Goal: Task Accomplishment & Management: Use online tool/utility

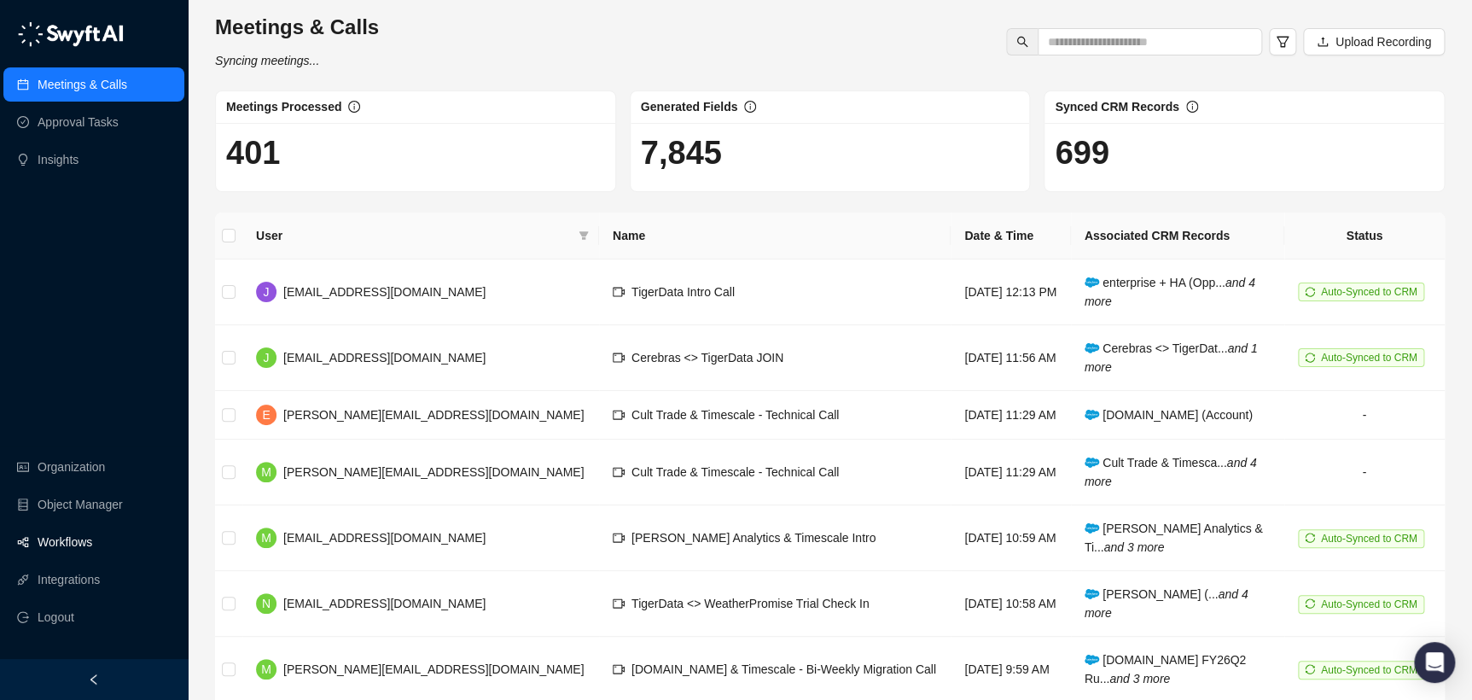
click at [66, 555] on link "Workflows" at bounding box center [65, 542] width 55 height 34
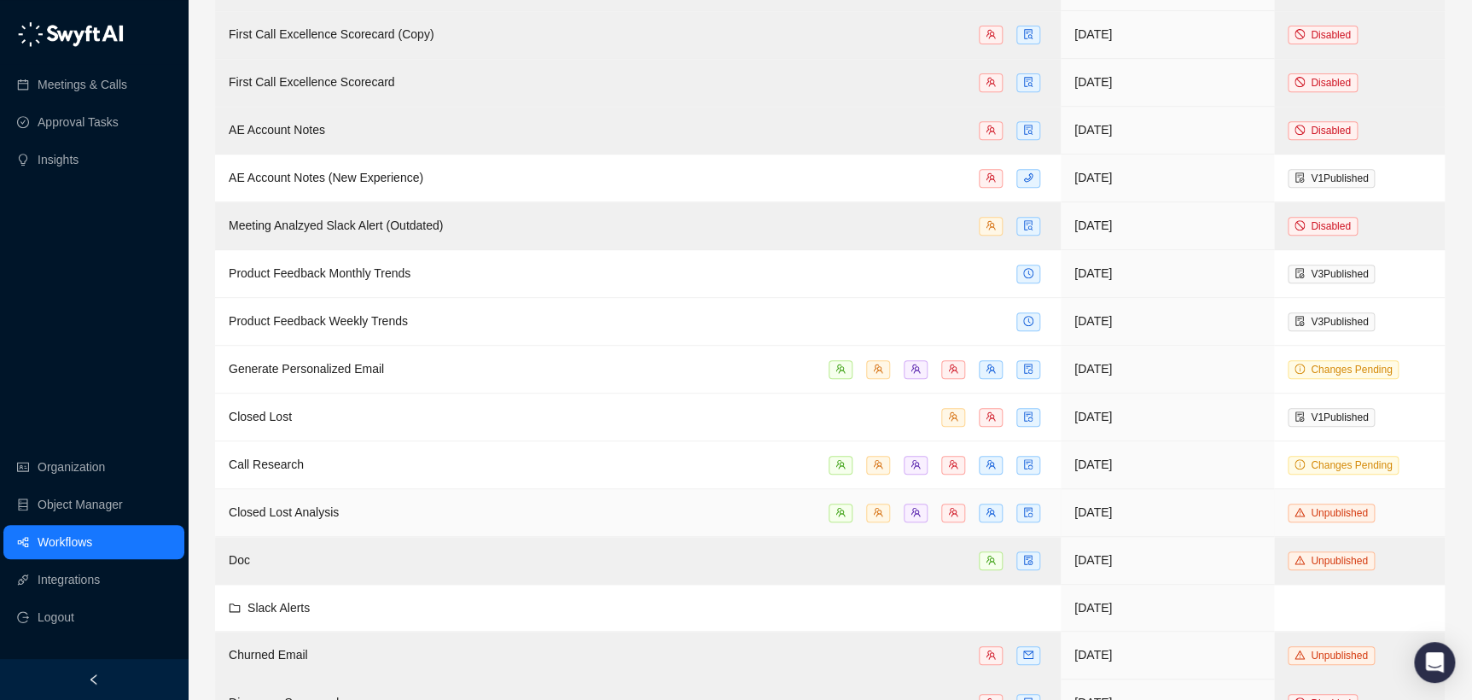
scroll to position [53, 0]
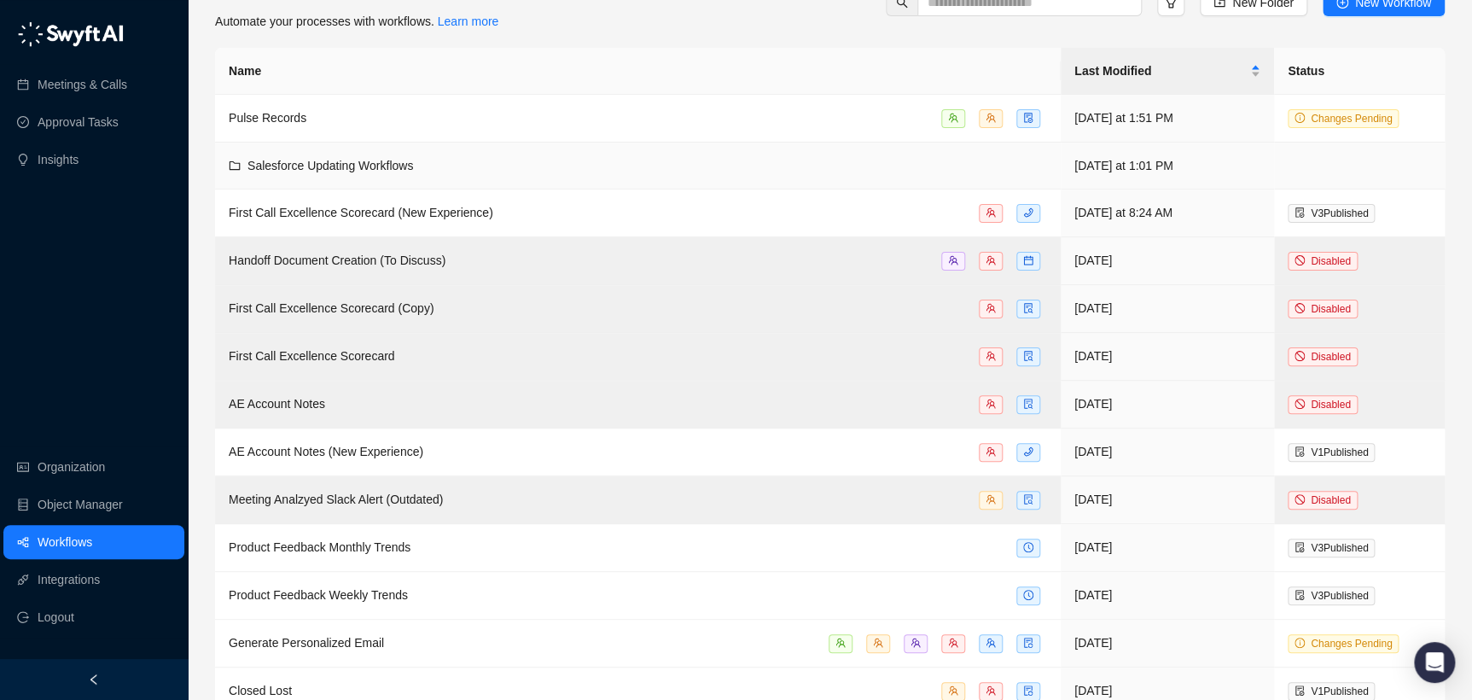
click at [477, 174] on td "Salesforce Updating Workflows" at bounding box center [637, 165] width 845 height 47
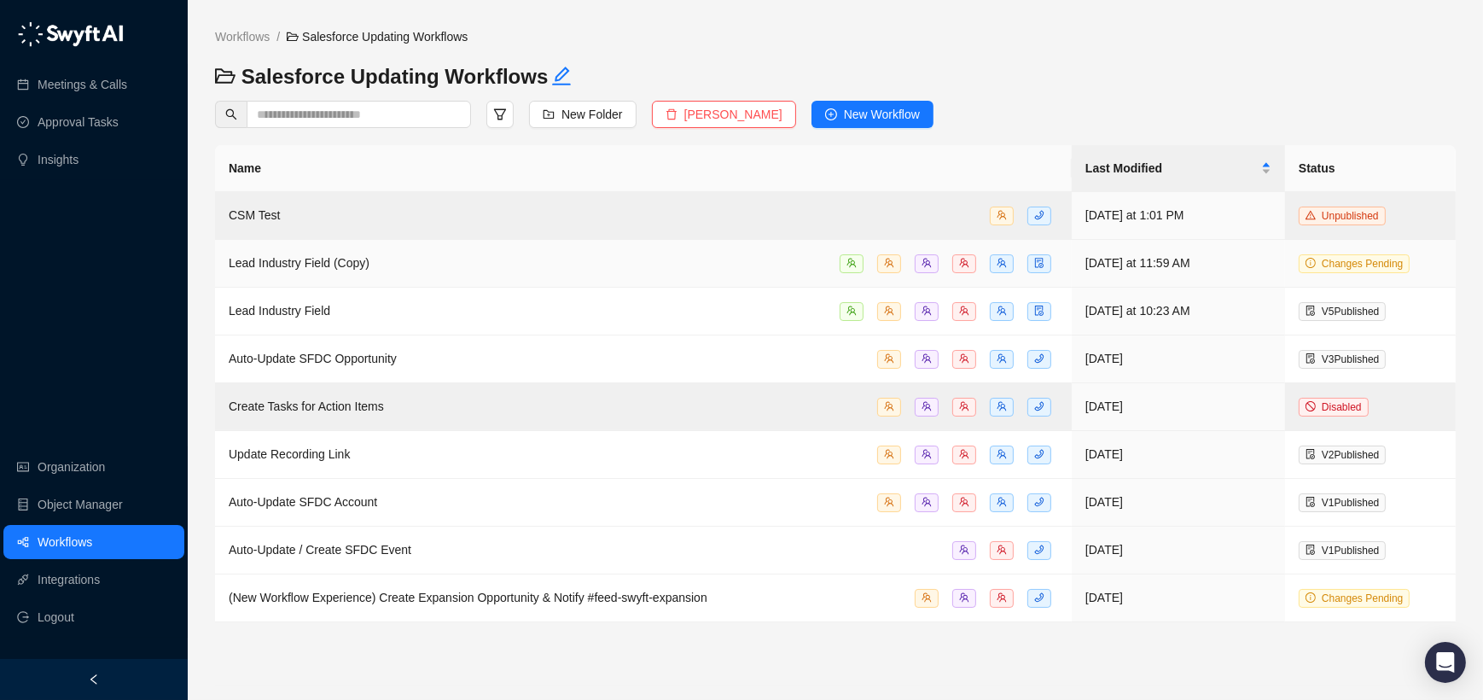
click at [434, 241] on td "Lead Industry Field (Copy)" at bounding box center [643, 264] width 857 height 48
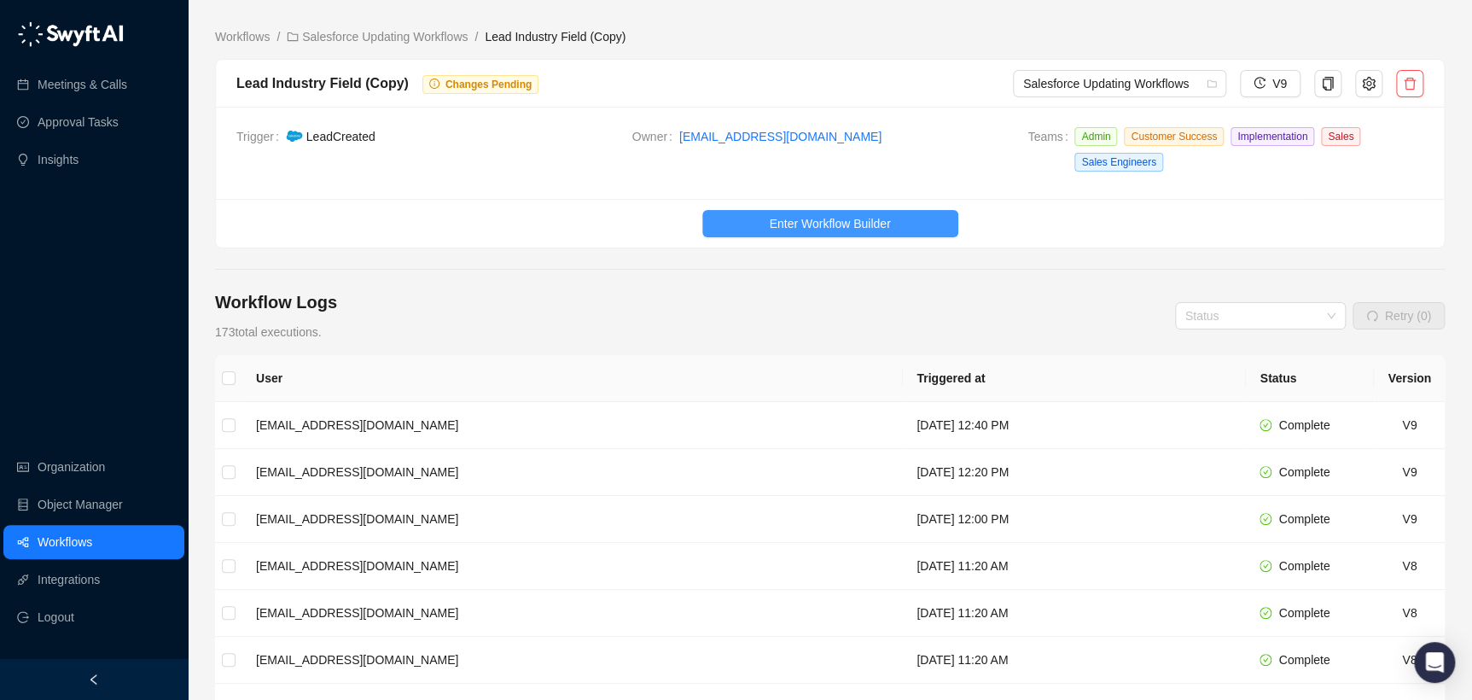
click at [835, 229] on span "Enter Workflow Builder" at bounding box center [829, 223] width 121 height 19
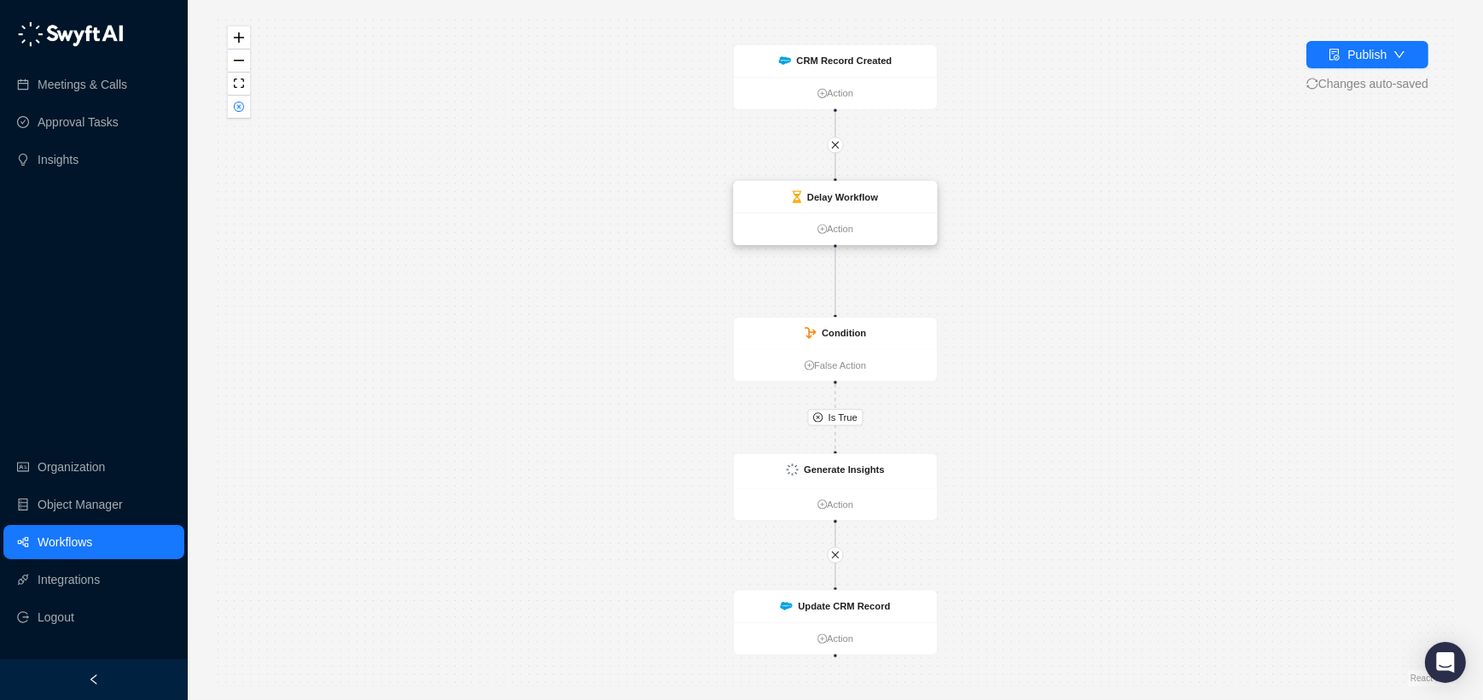
click at [844, 203] on div "Delay Workflow" at bounding box center [842, 196] width 71 height 15
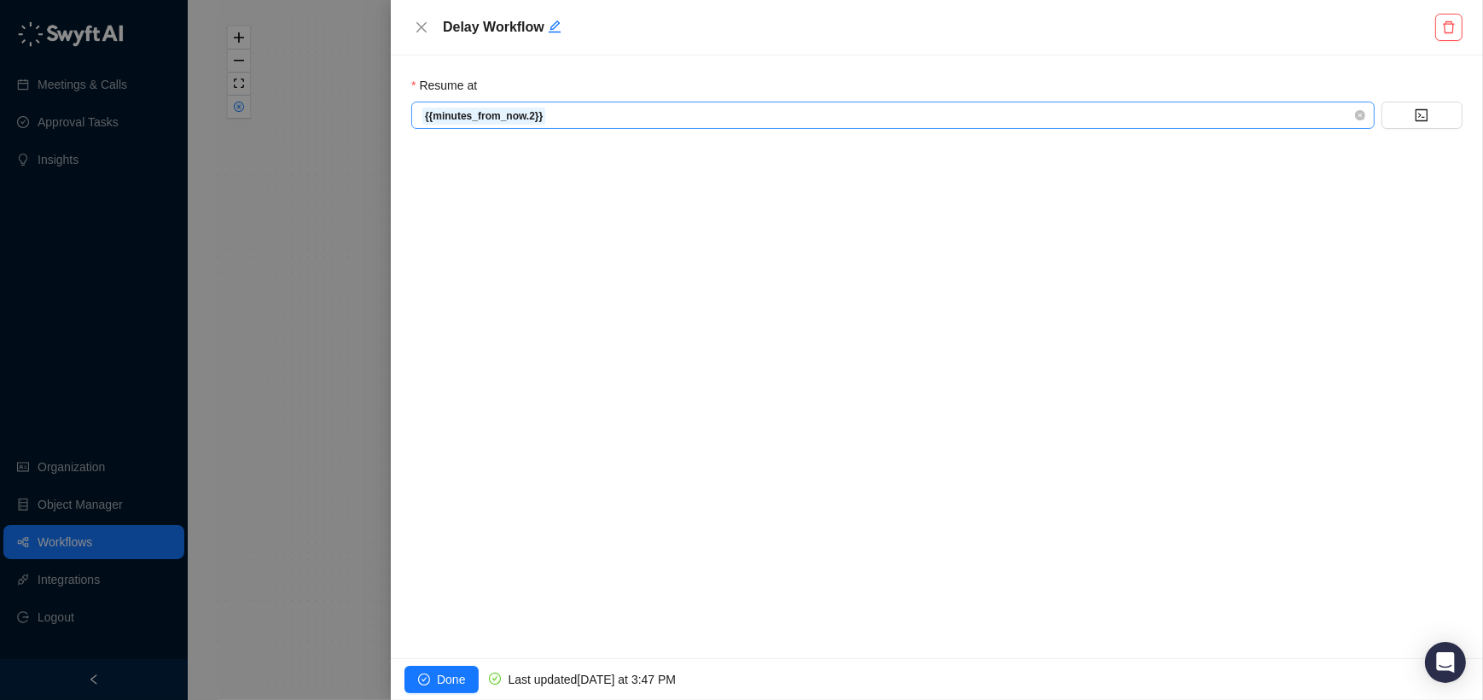
click at [794, 122] on span "{{minutes_from_now.2}}" at bounding box center [892, 115] width 943 height 26
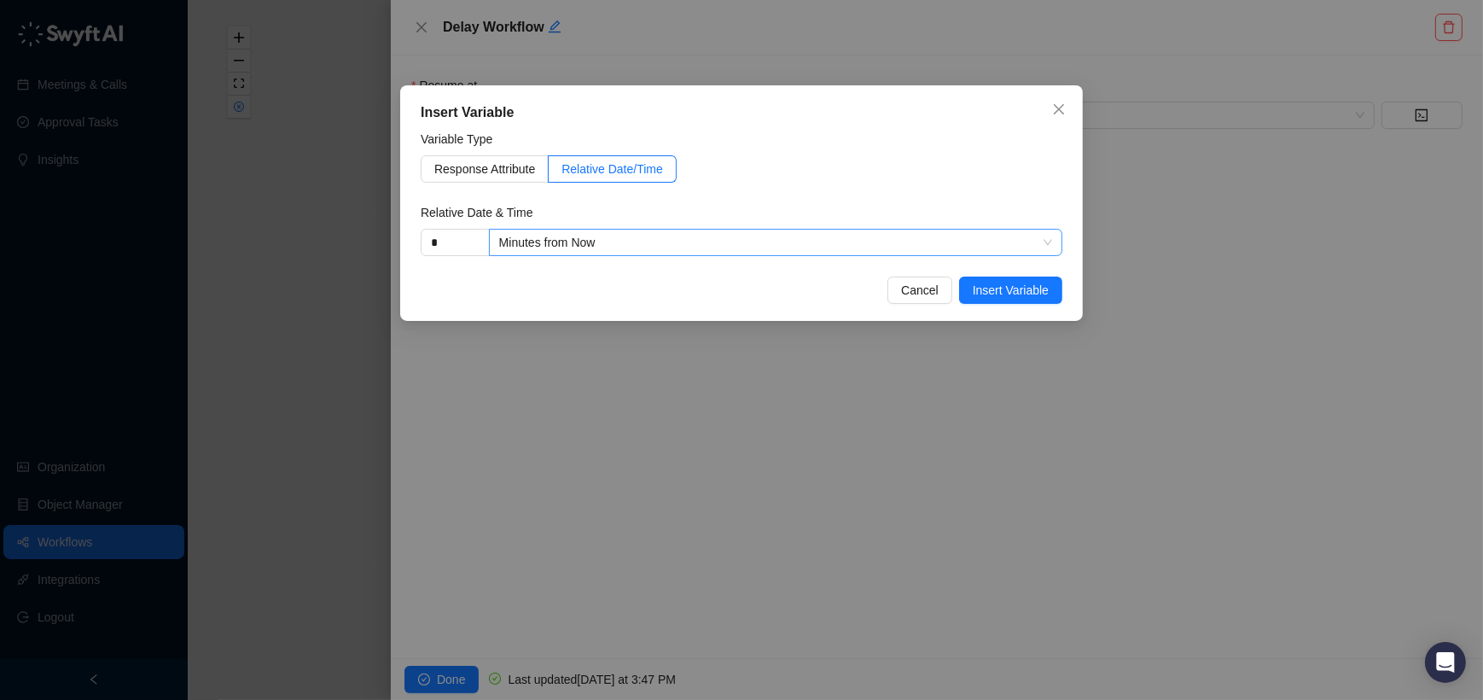
click at [566, 254] on span "Minutes from Now" at bounding box center [775, 242] width 553 height 26
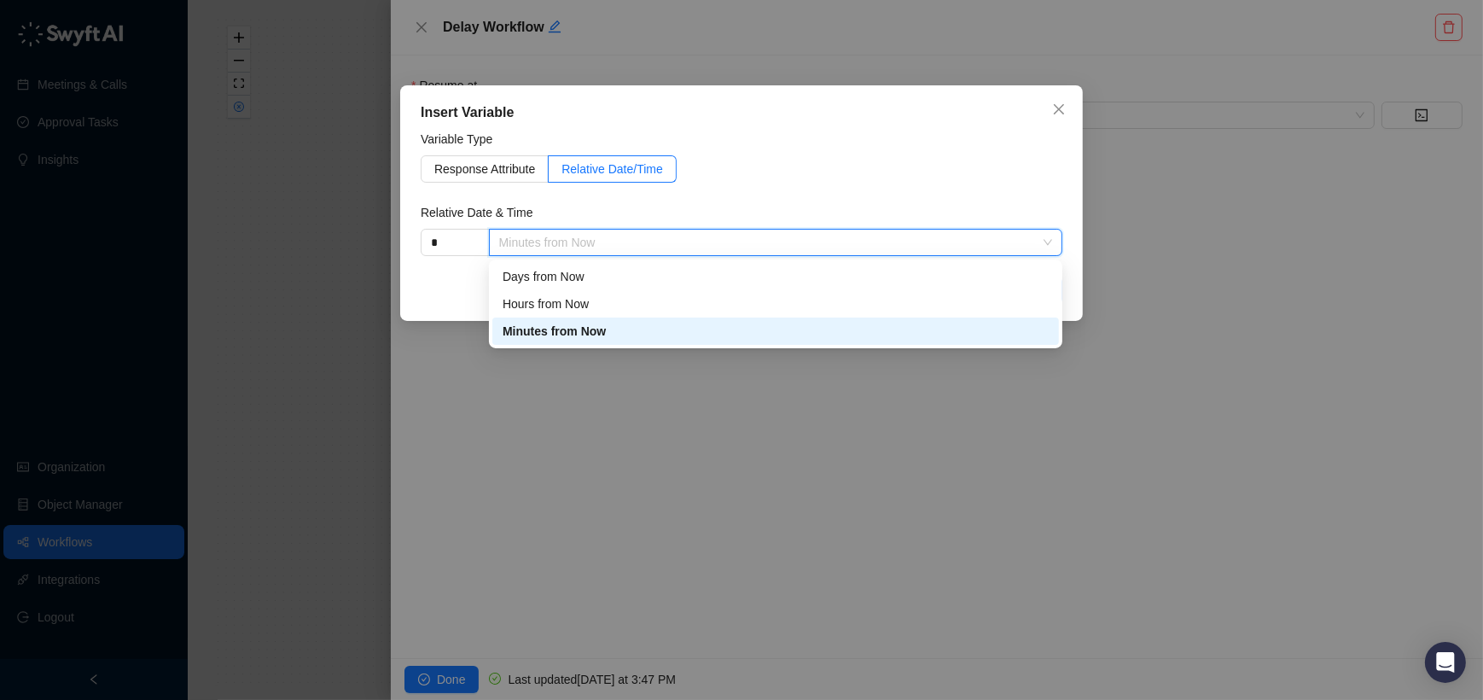
click at [558, 253] on span "Minutes from Now" at bounding box center [775, 242] width 553 height 26
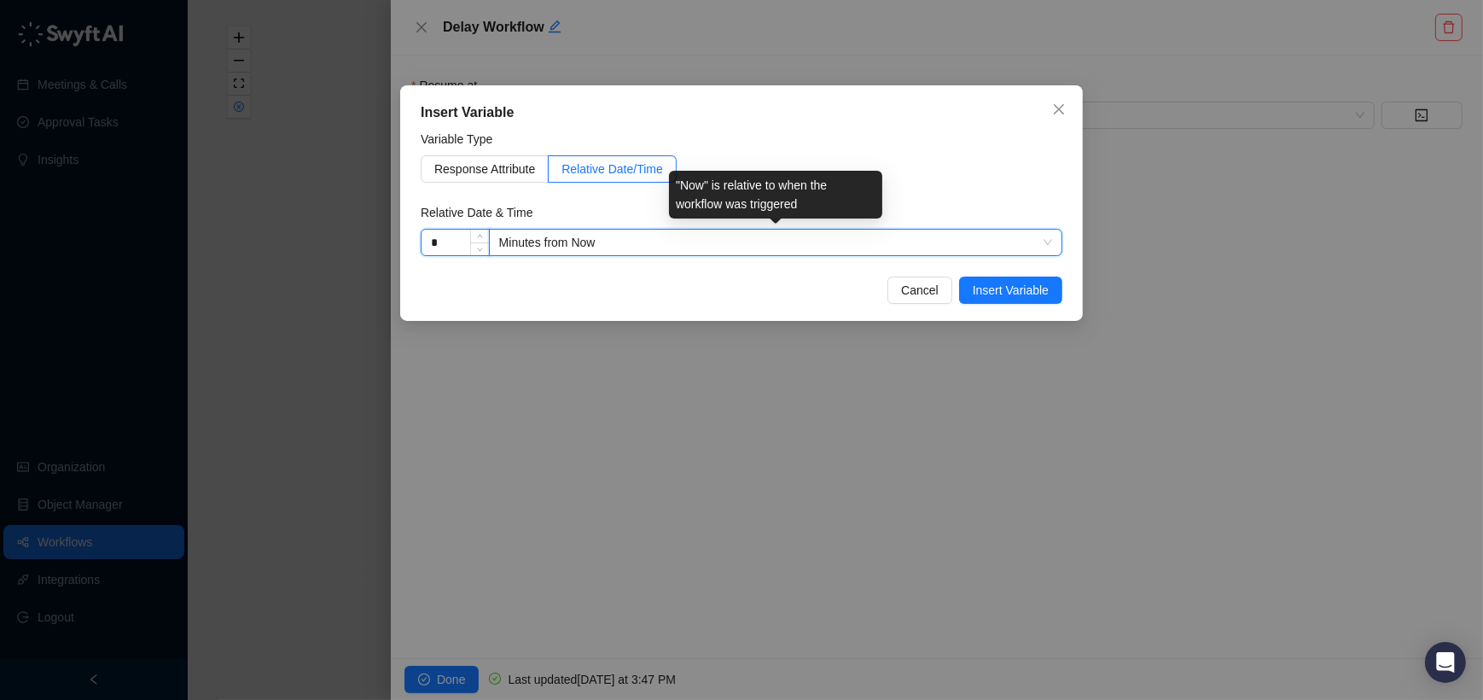
click at [441, 242] on input "*" at bounding box center [454, 242] width 67 height 26
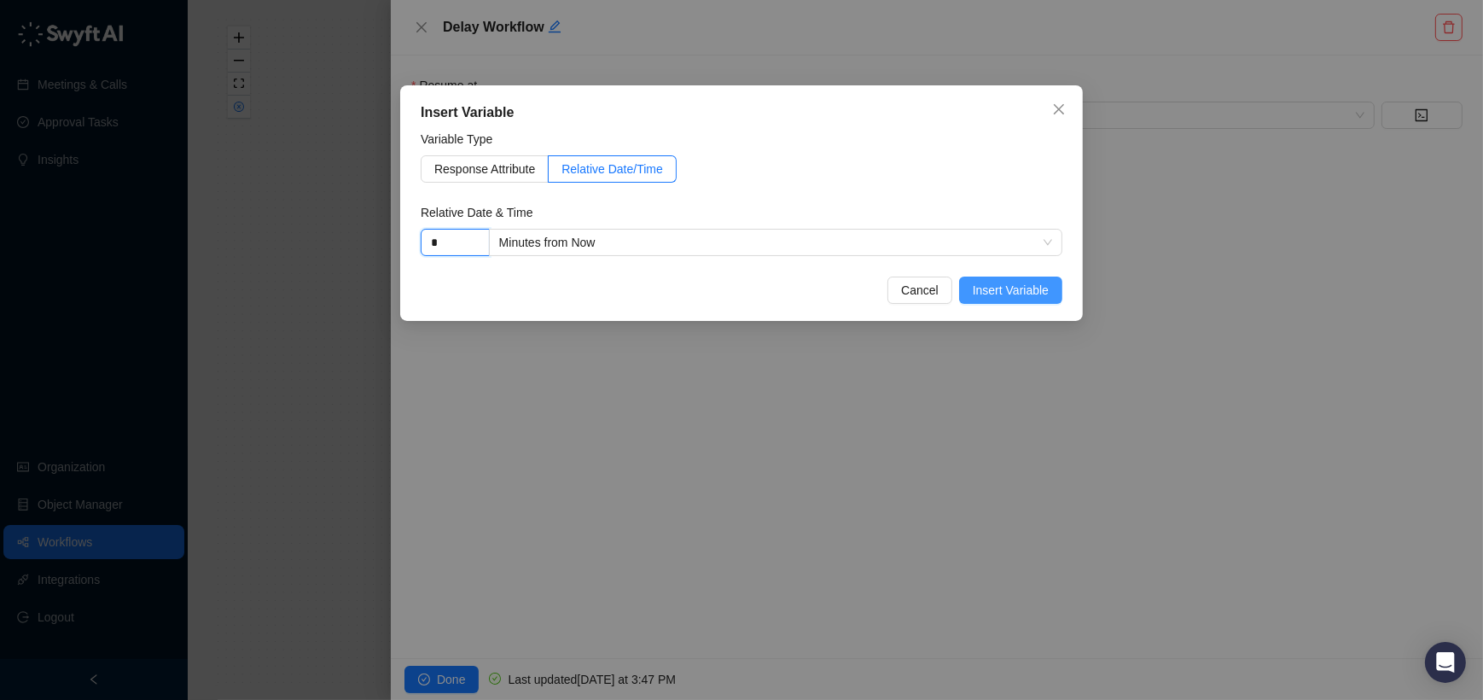
type input "*"
click at [1044, 292] on span "Insert Variable" at bounding box center [1011, 290] width 76 height 19
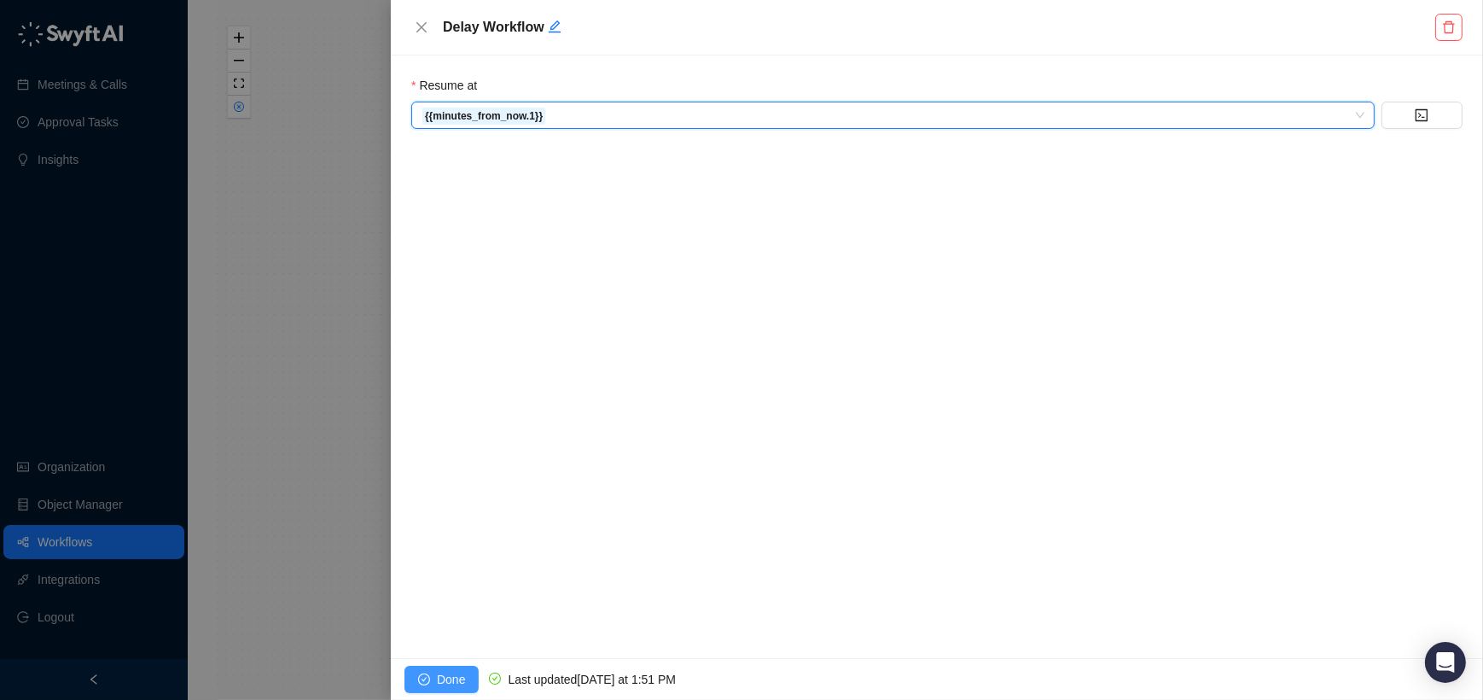
click at [452, 670] on span "Done" at bounding box center [451, 679] width 28 height 19
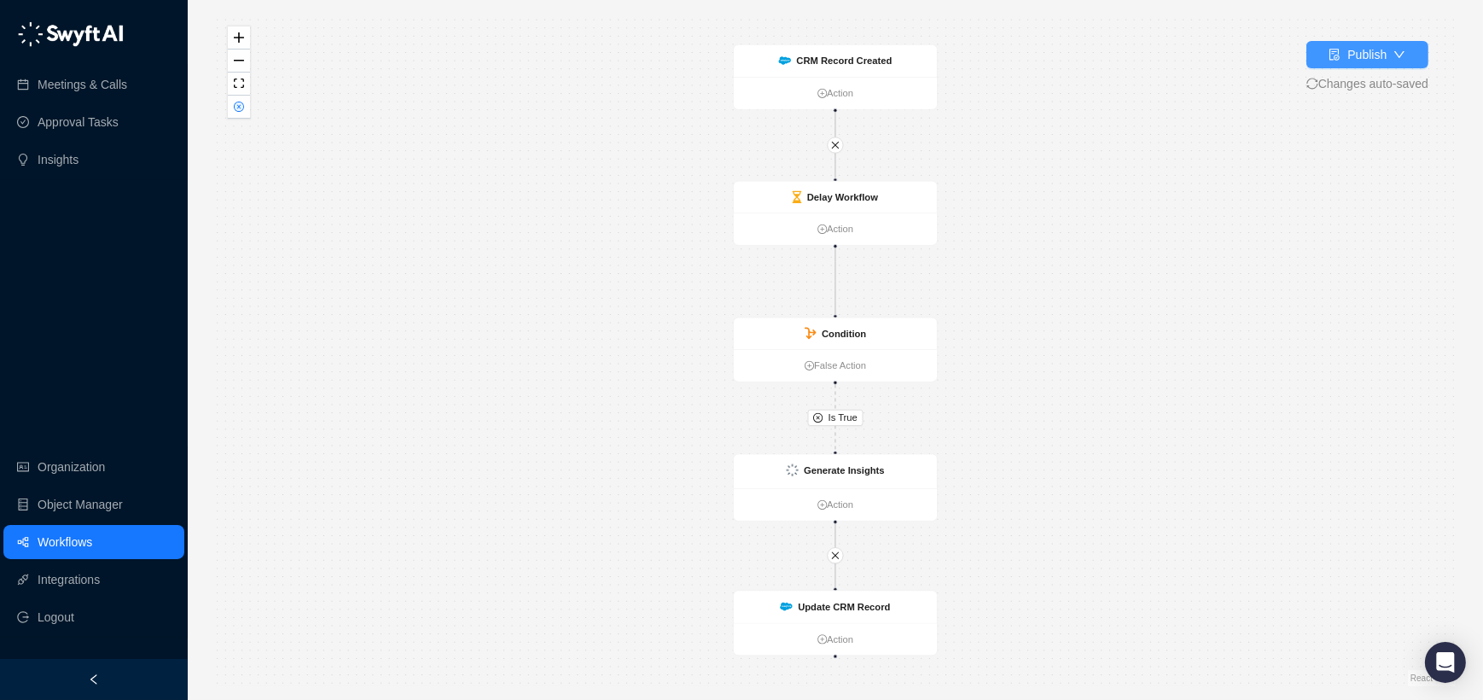
click at [1332, 45] on div "button" at bounding box center [1334, 54] width 12 height 19
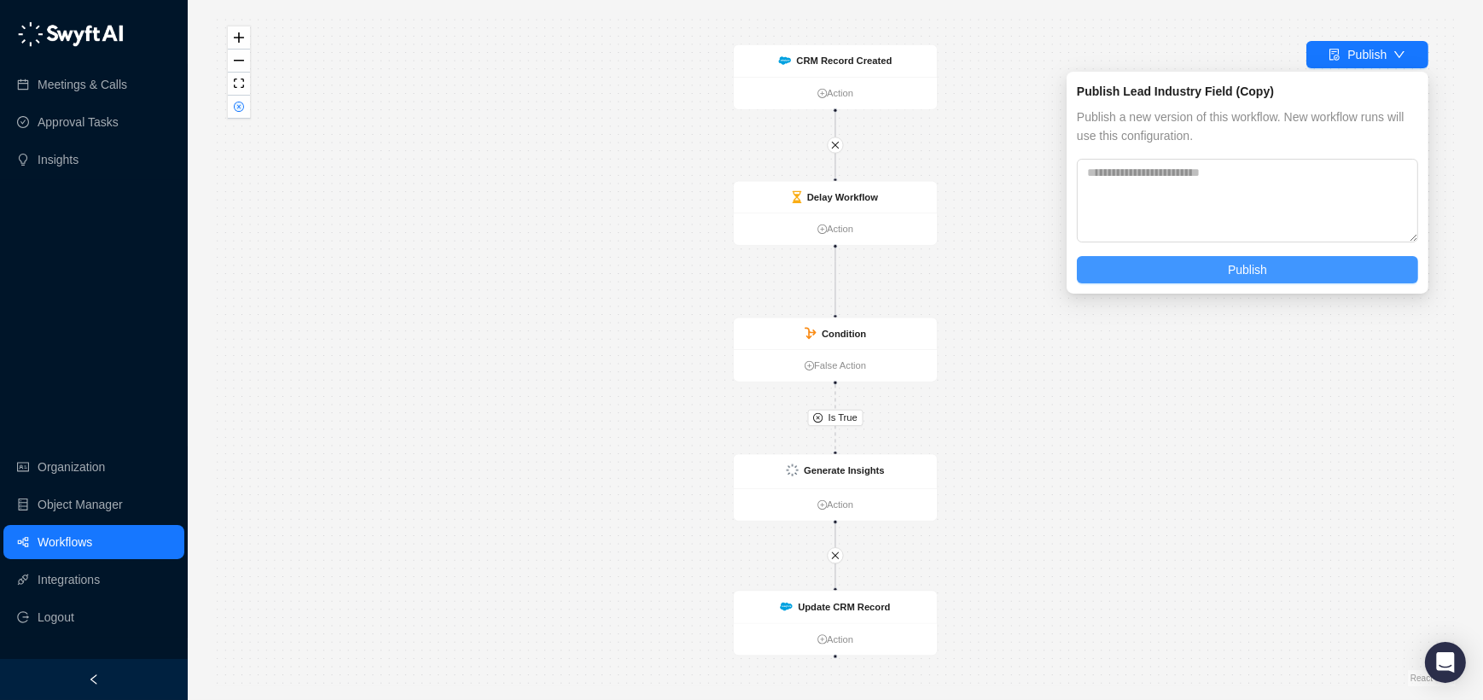
click at [1217, 263] on button "Publish" at bounding box center [1247, 269] width 341 height 27
